Goal: Task Accomplishment & Management: Manage account settings

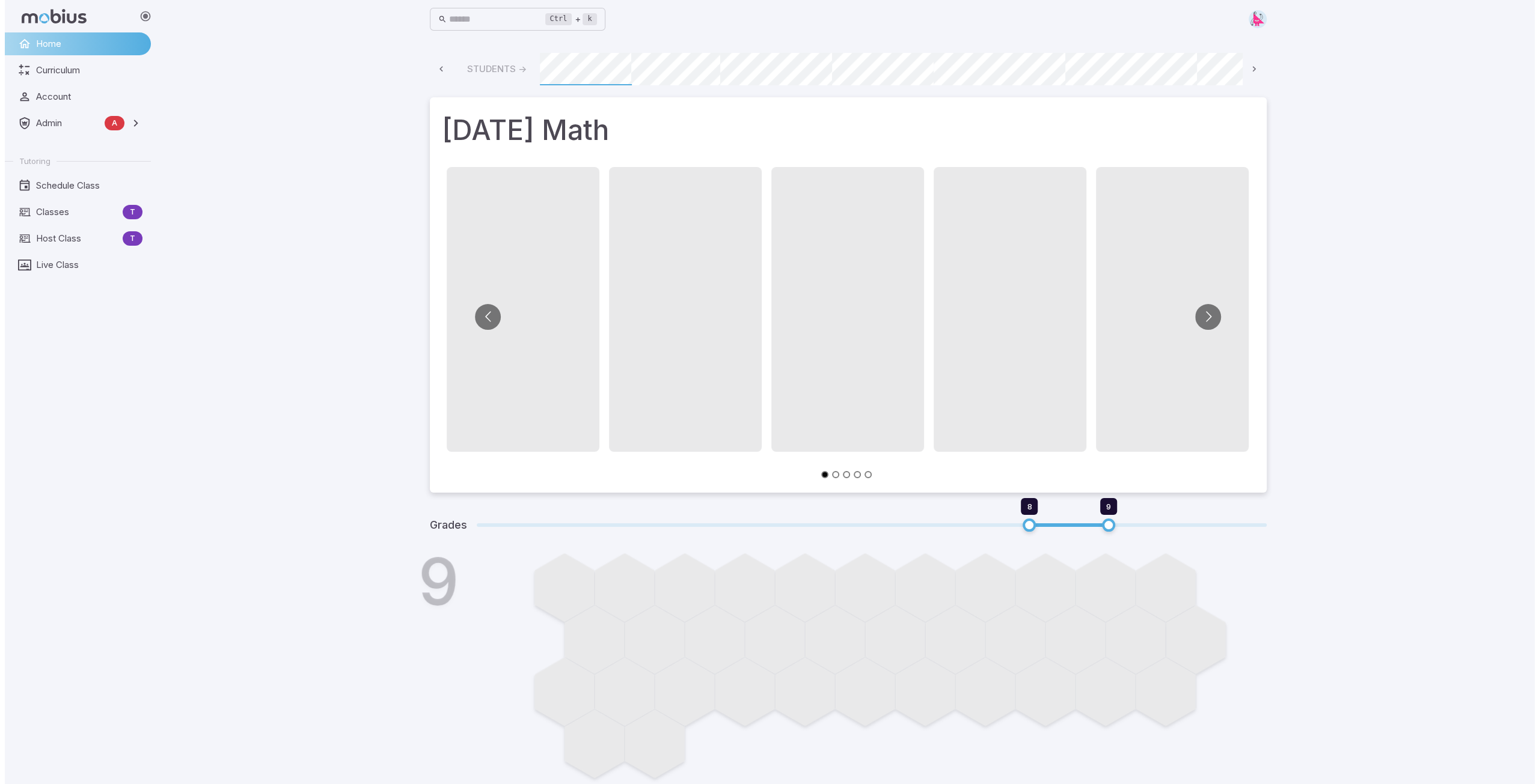
scroll to position [0, 646]
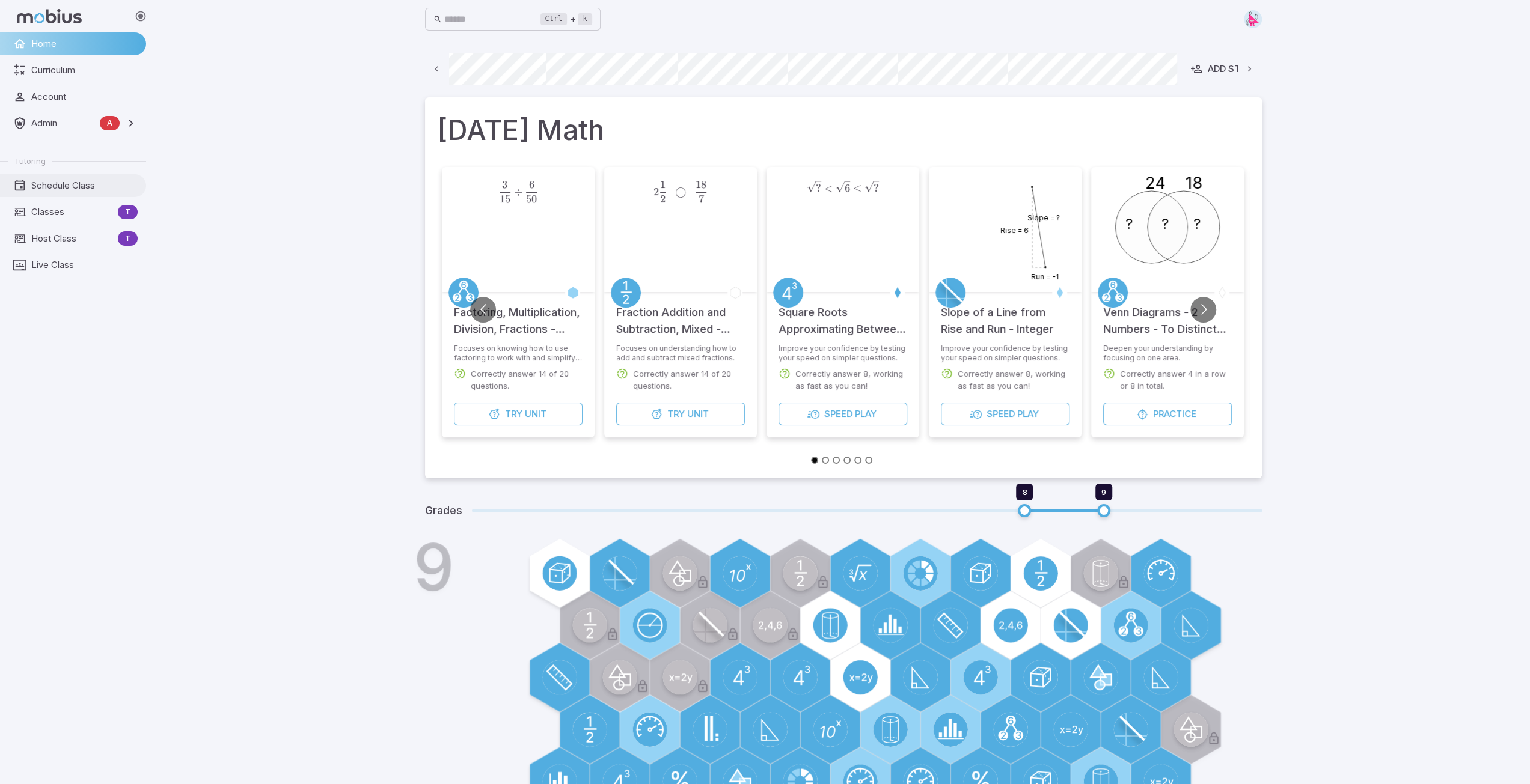
click at [46, 186] on span "Schedule Class" at bounding box center [85, 185] width 106 height 13
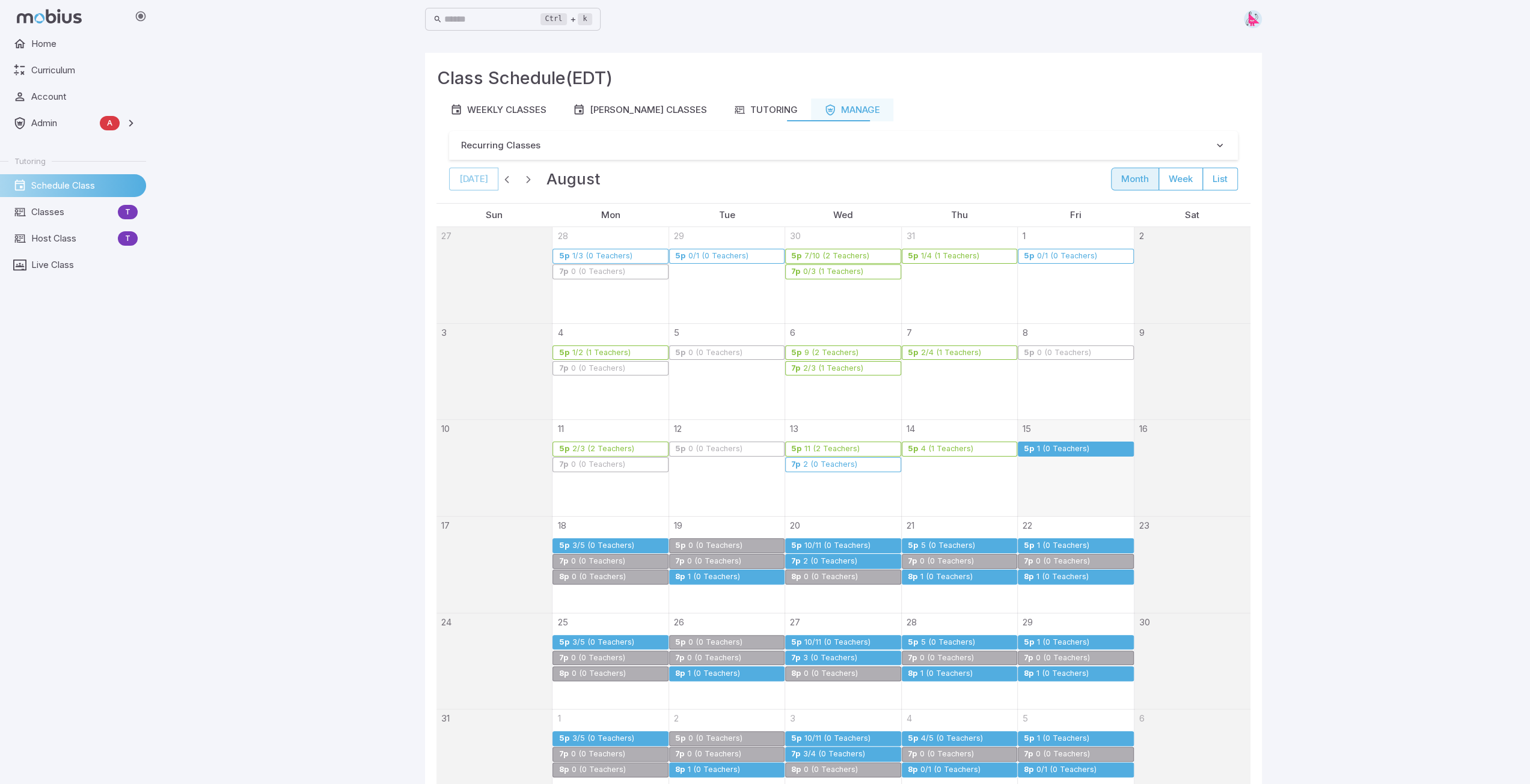
click at [1057, 445] on div "1 (0 Teachers)" at bounding box center [1063, 448] width 53 height 9
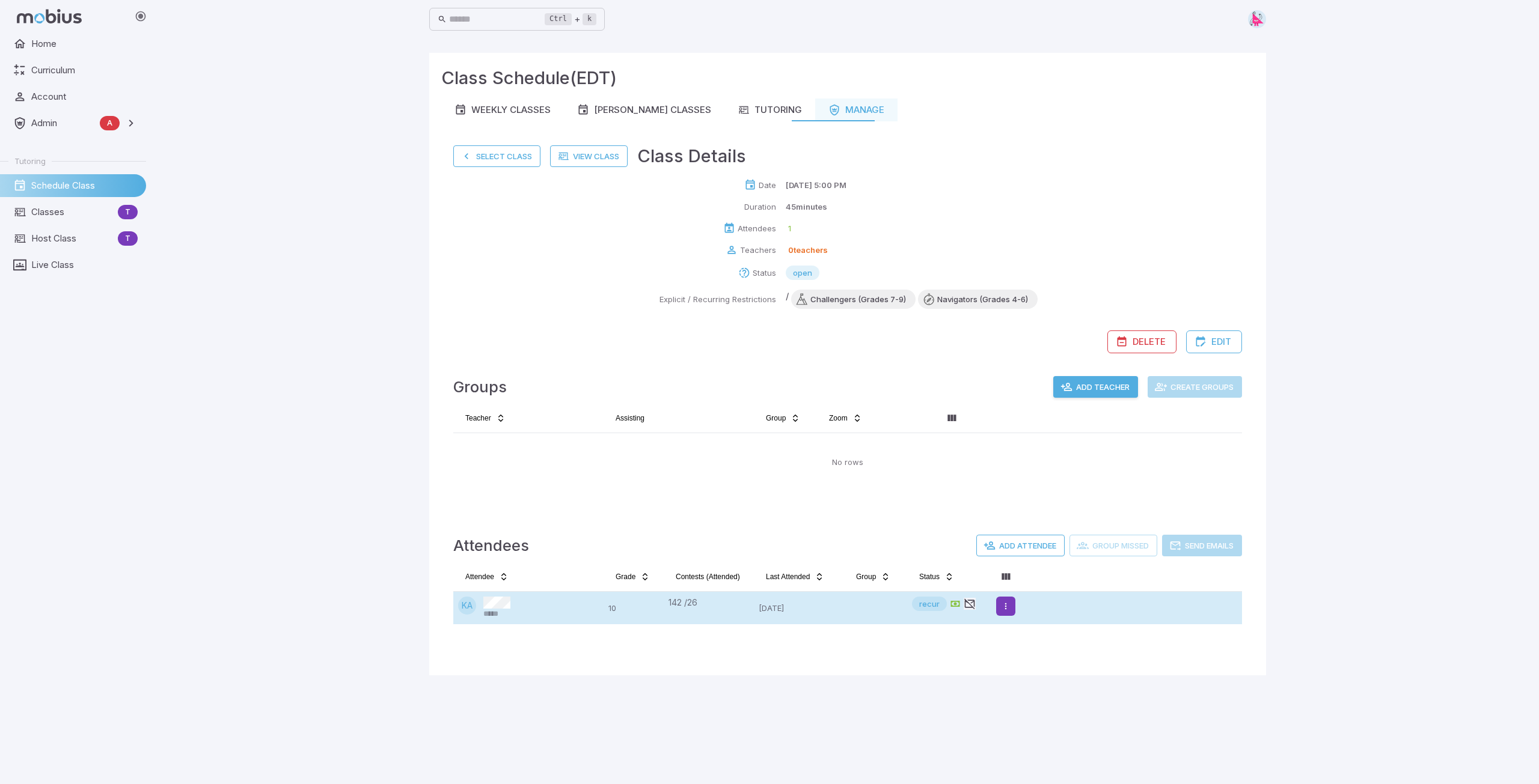
click at [1005, 609] on html "Home Curriculum Account Admin A Accounts Finance Testing Tutoring Schedule Clas…" at bounding box center [769, 392] width 1539 height 784
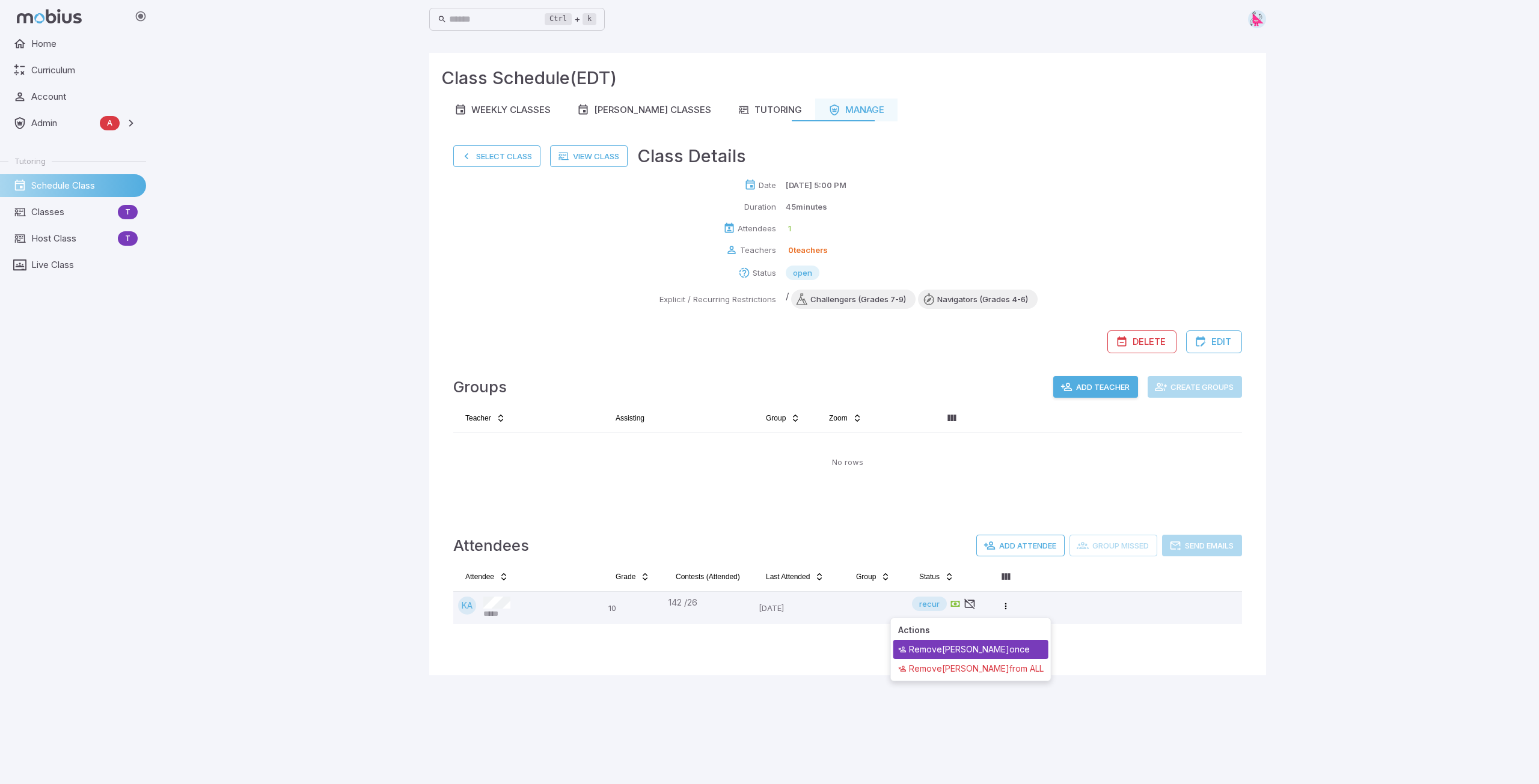
click at [964, 644] on div "Remove [PERSON_NAME] A once" at bounding box center [970, 650] width 155 height 19
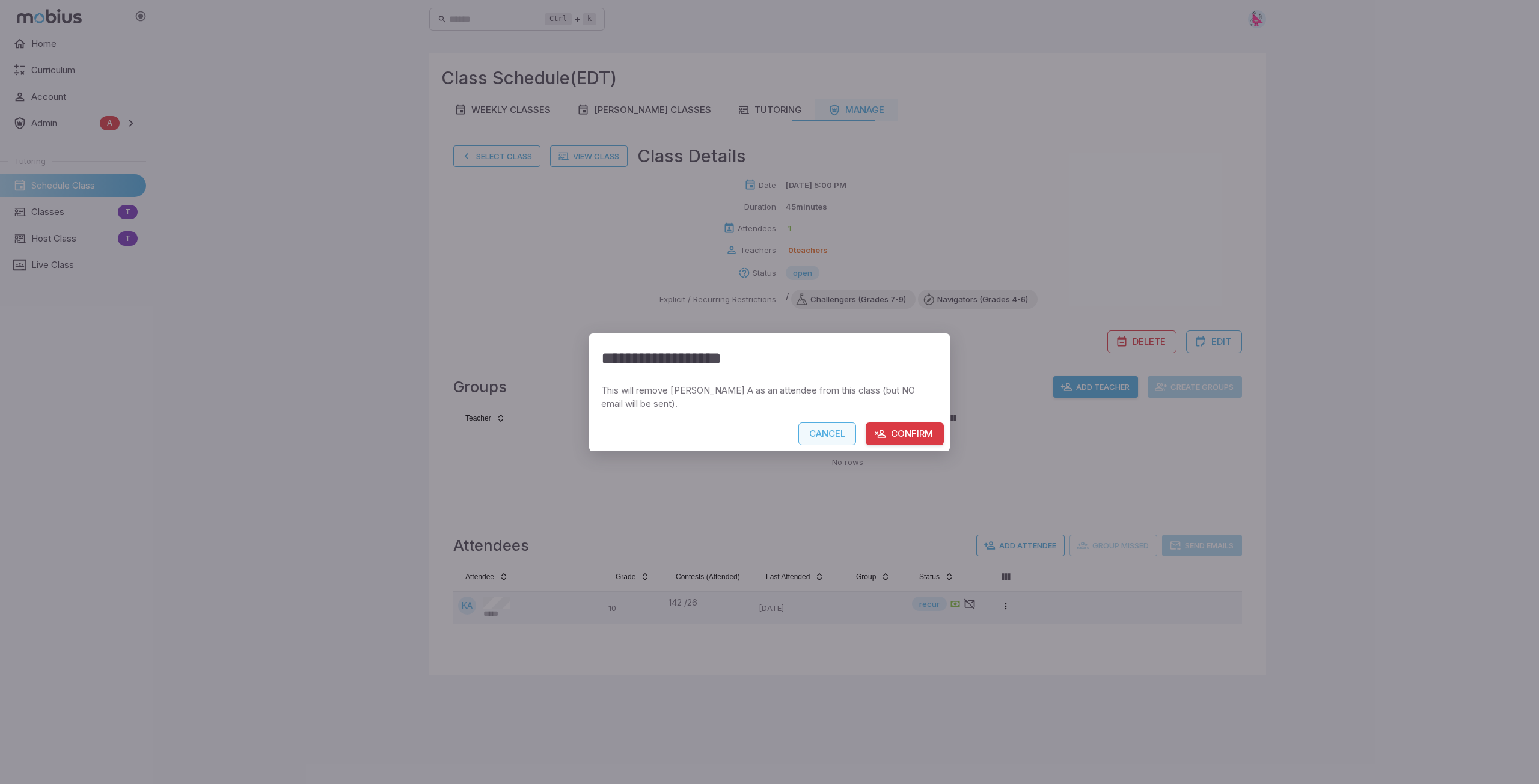
click at [826, 430] on button "Cancel" at bounding box center [827, 434] width 58 height 23
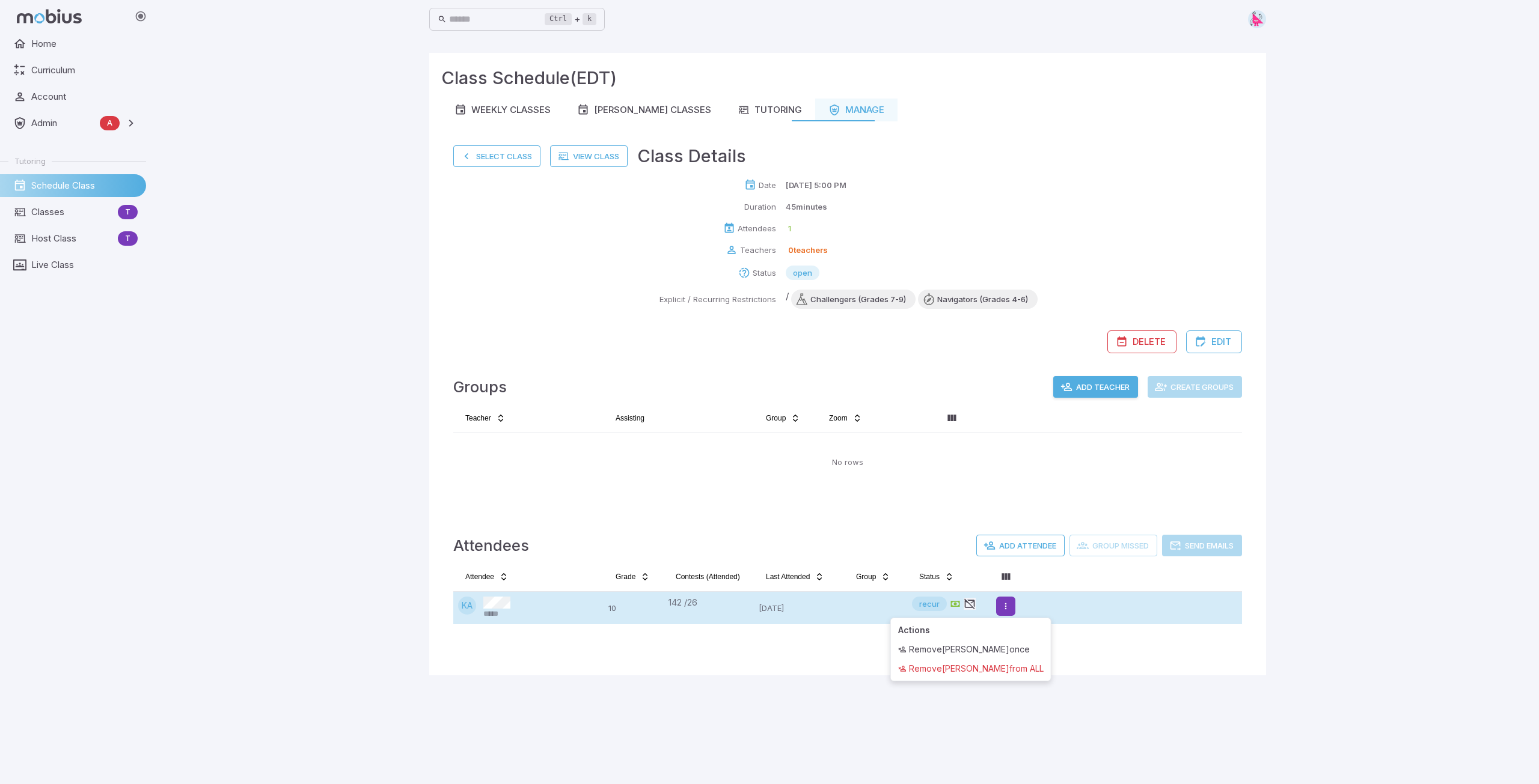
click at [1007, 605] on html "Home Curriculum Account Admin A Accounts Finance Testing Tutoring Schedule Clas…" at bounding box center [769, 392] width 1539 height 784
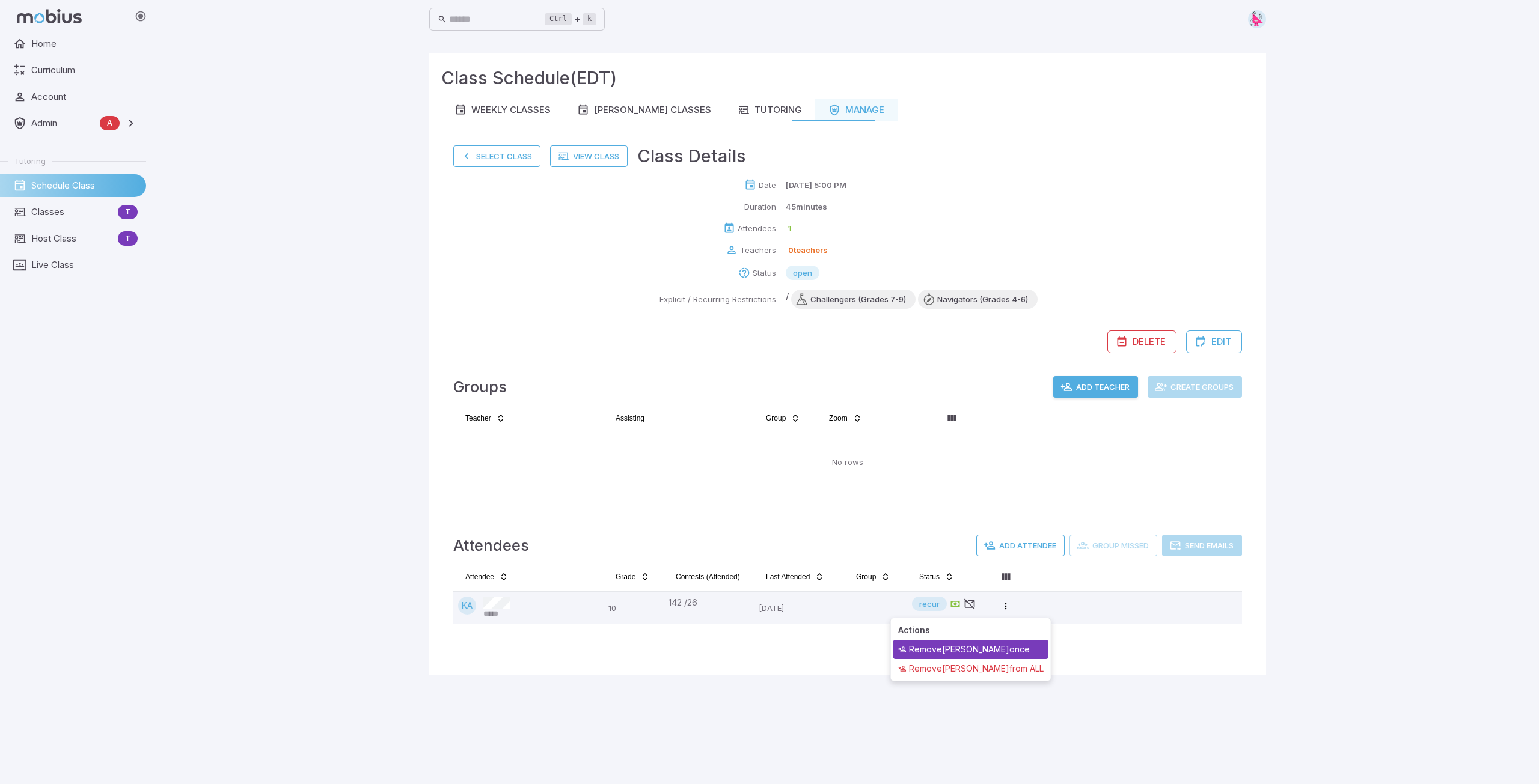
click at [976, 650] on div "Remove [PERSON_NAME] A once" at bounding box center [970, 650] width 155 height 19
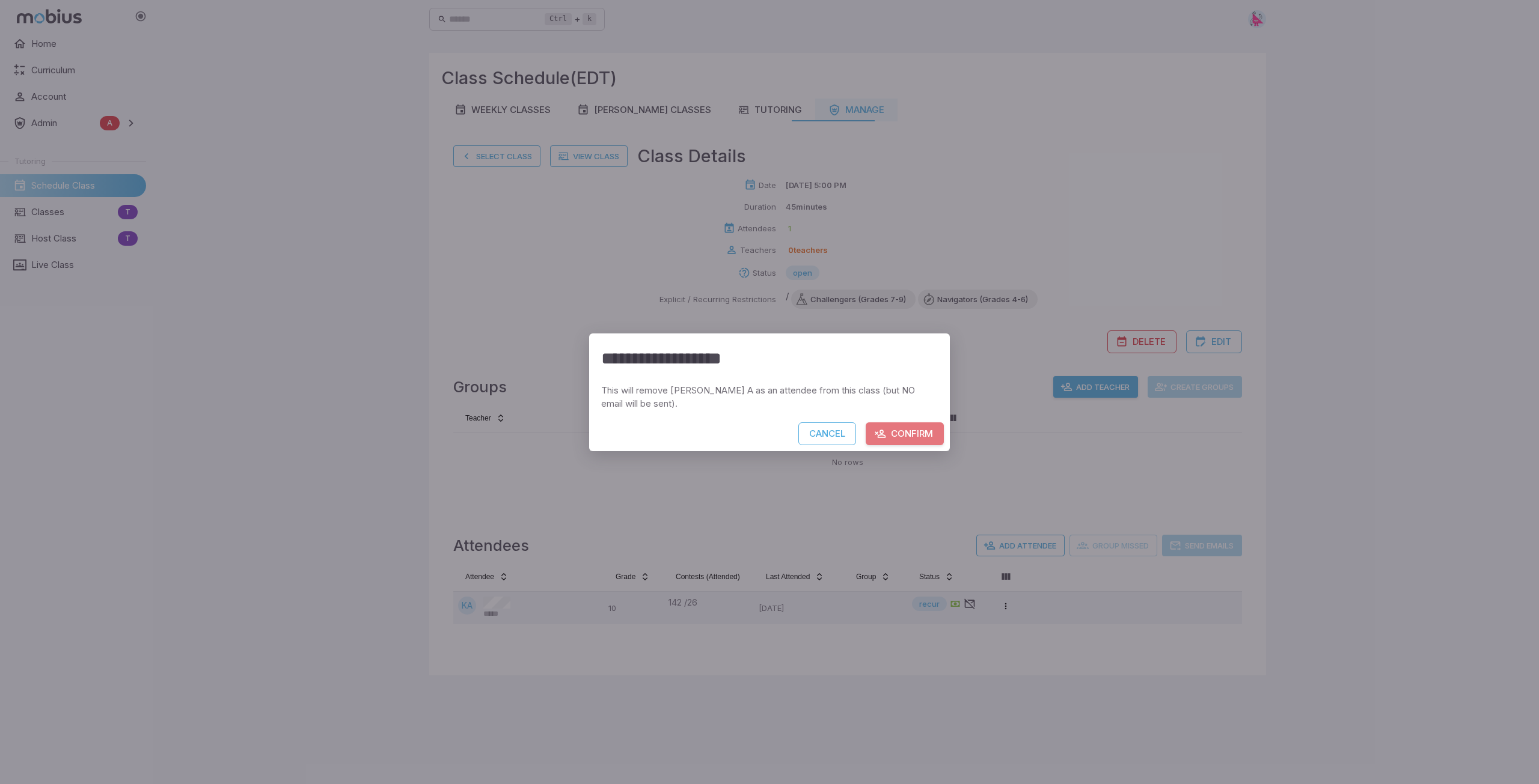
click at [892, 434] on button "Confirm" at bounding box center [904, 434] width 78 height 23
